Goal: Navigation & Orientation: Go to known website

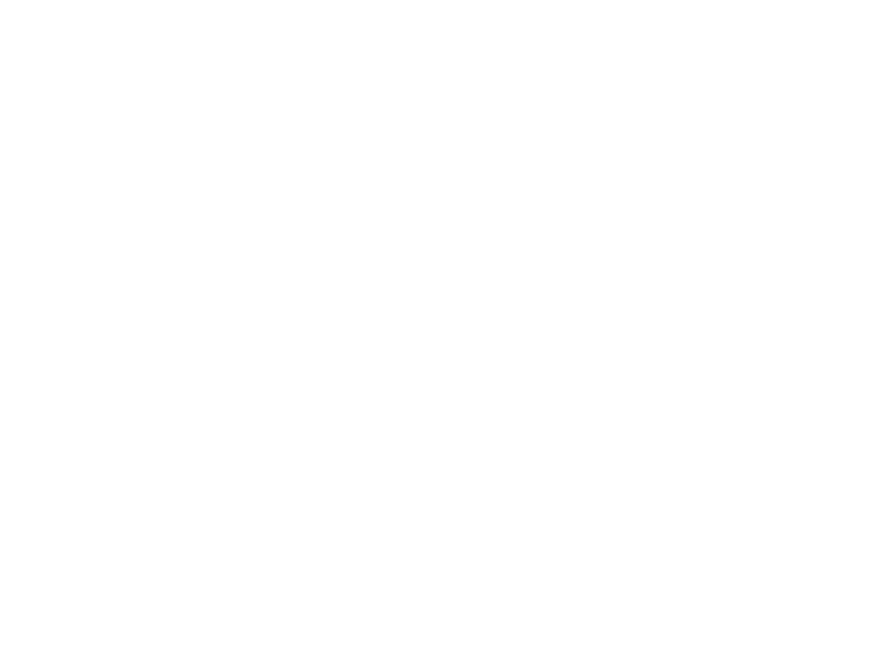
click at [107, 43] on div at bounding box center [438, 332] width 877 height 665
click at [115, 79] on div at bounding box center [438, 332] width 877 height 665
